Goal: Check status

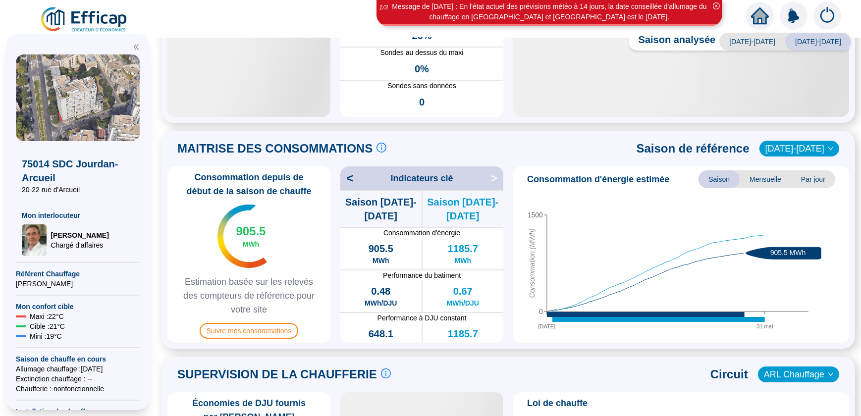
scroll to position [360, 0]
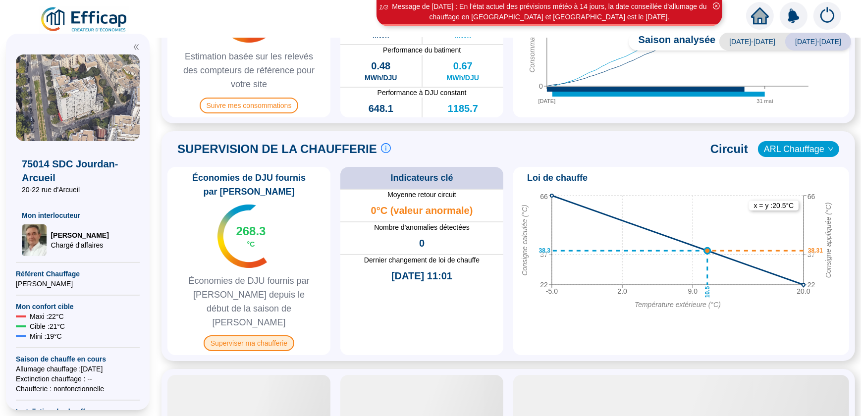
click at [257, 335] on span "Superviser ma chaufferie" at bounding box center [249, 343] width 91 height 16
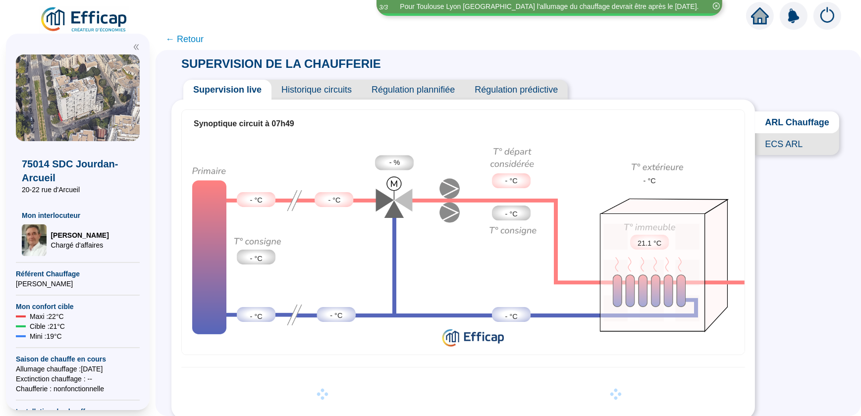
click at [794, 124] on span "ARL Chauffage" at bounding box center [797, 122] width 84 height 22
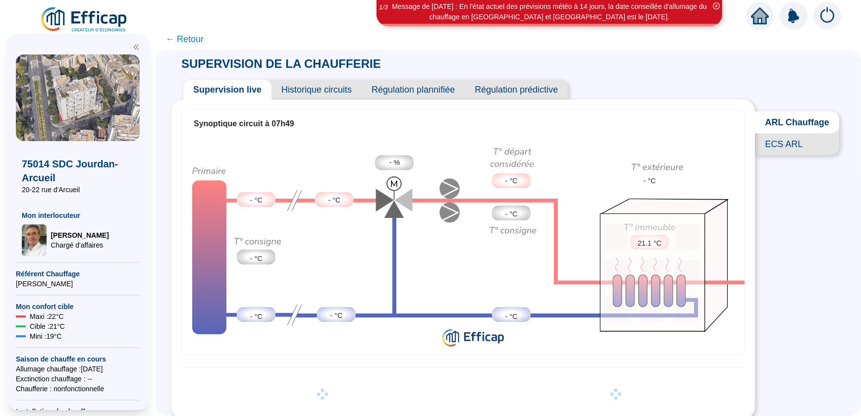
click at [787, 155] on span "ECS ARL" at bounding box center [797, 144] width 84 height 22
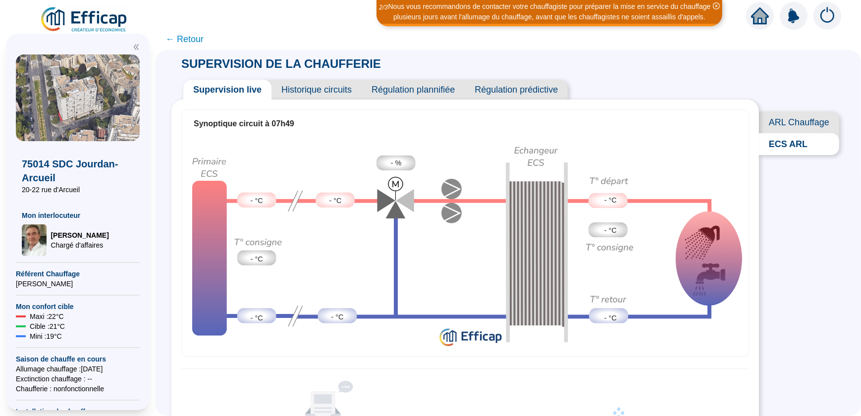
click at [322, 93] on span "Historique circuits" at bounding box center [316, 90] width 90 height 20
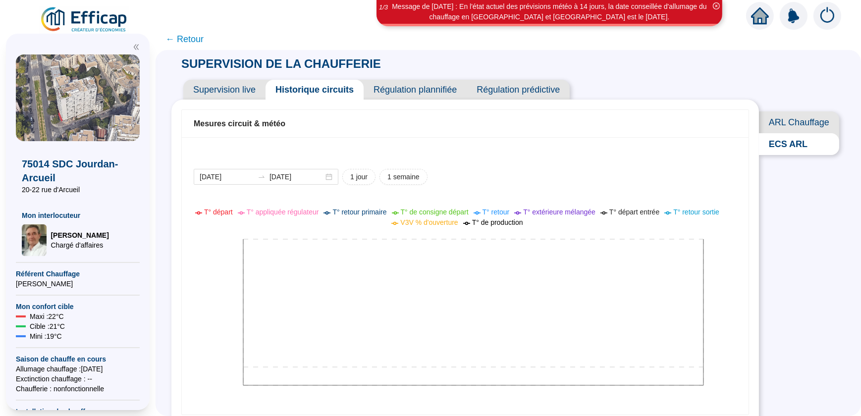
click at [785, 121] on span "ARL Chauffage" at bounding box center [799, 122] width 80 height 22
click at [405, 177] on span "1 semaine" at bounding box center [403, 177] width 32 height 10
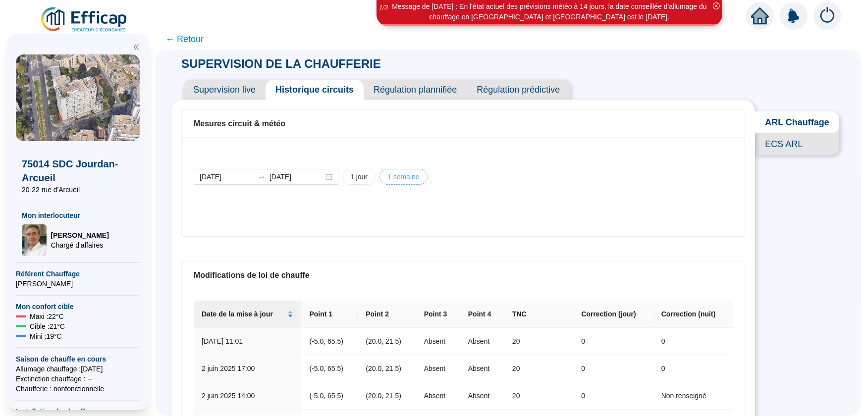
type input "[DATE]"
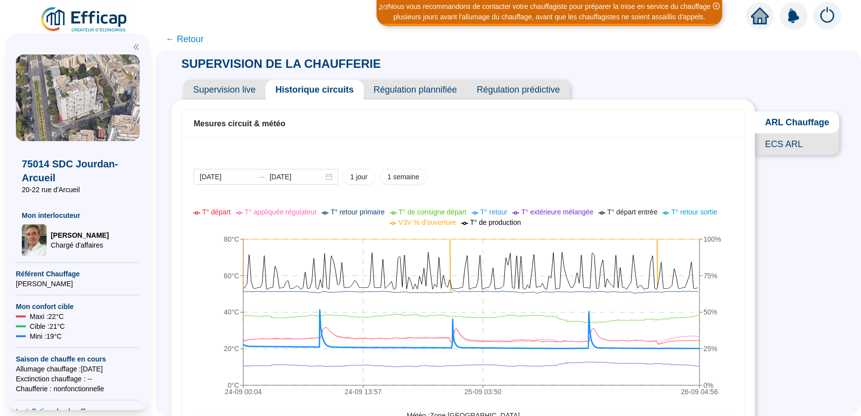
click at [782, 150] on span "ECS ARL" at bounding box center [797, 144] width 84 height 22
